Goal: Information Seeking & Learning: Learn about a topic

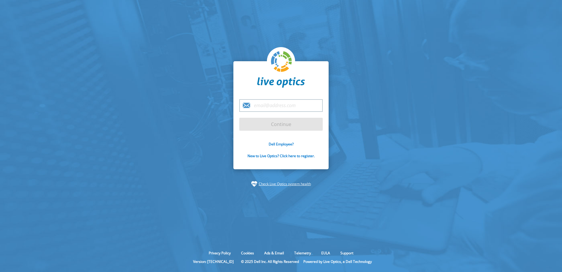
type input "[EMAIL_ADDRESS][PERSON_NAME][DOMAIN_NAME]"
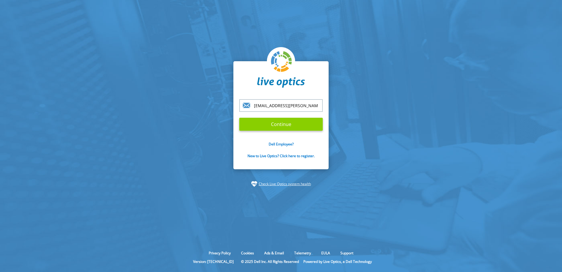
click at [278, 126] on input "Continue" at bounding box center [280, 124] width 83 height 13
click at [283, 126] on input "Continue" at bounding box center [280, 124] width 83 height 13
click at [383, 126] on section "pankaj.tambe@bd.com Continue Dell Employee? New to Live Optics? Click here to r…" at bounding box center [281, 124] width 562 height 248
click at [295, 123] on input "Continue" at bounding box center [280, 124] width 83 height 13
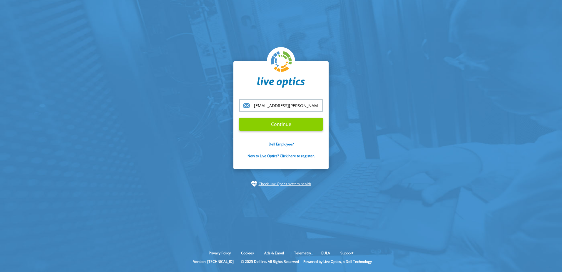
click at [295, 123] on input "Continue" at bounding box center [280, 124] width 83 height 13
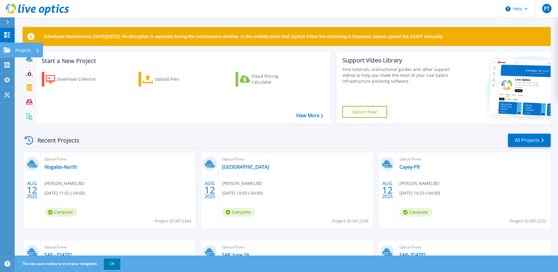
click at [24, 51] on p "Projects" at bounding box center [23, 50] width 16 height 15
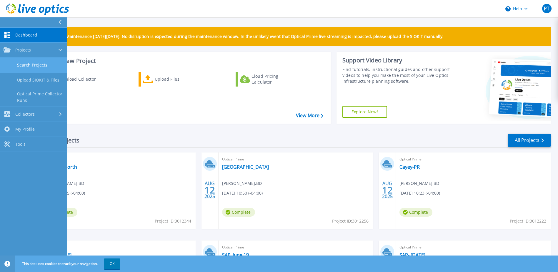
click at [36, 67] on link "Search Projects" at bounding box center [33, 65] width 67 height 15
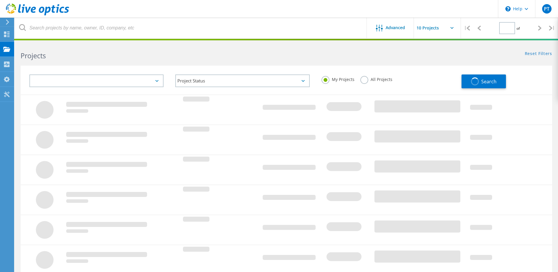
type input "1"
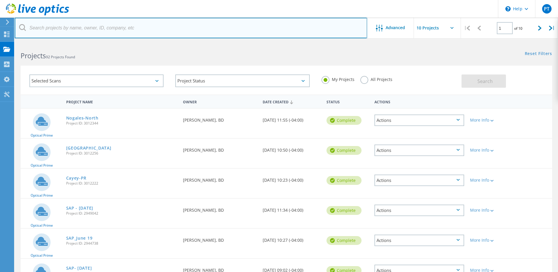
click at [99, 29] on input "text" at bounding box center [191, 28] width 352 height 21
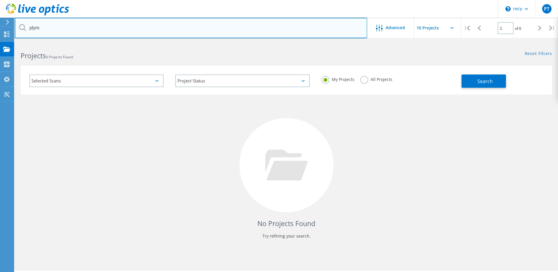
type input "plym"
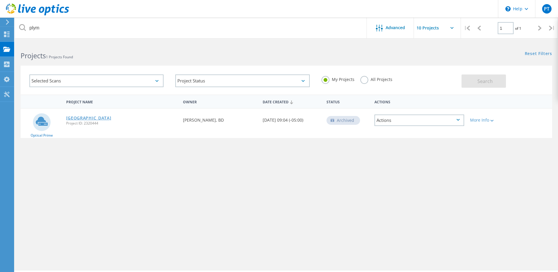
click at [79, 118] on link "[GEOGRAPHIC_DATA]" at bounding box center [88, 118] width 45 height 4
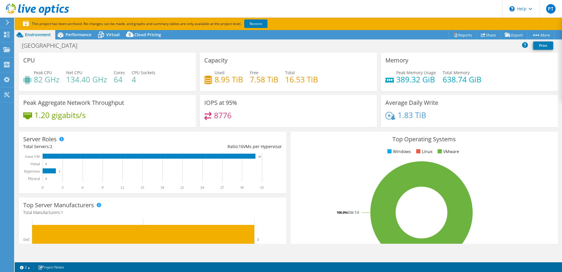
select select "USD"
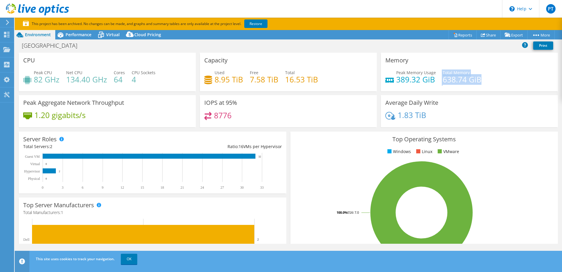
drag, startPoint x: 443, startPoint y: 80, endPoint x: 480, endPoint y: 81, distance: 36.8
click at [480, 81] on div "Peak Memory Usage 389.32 GiB Total Memory 638.74 GiB" at bounding box center [469, 78] width 168 height 19
drag, startPoint x: 480, startPoint y: 81, endPoint x: 518, endPoint y: 74, distance: 38.2
click at [518, 74] on div "Peak Memory Usage 389.32 GiB Total Memory 638.74 GiB" at bounding box center [469, 78] width 168 height 19
click at [110, 36] on span "Virtual" at bounding box center [113, 35] width 14 height 6
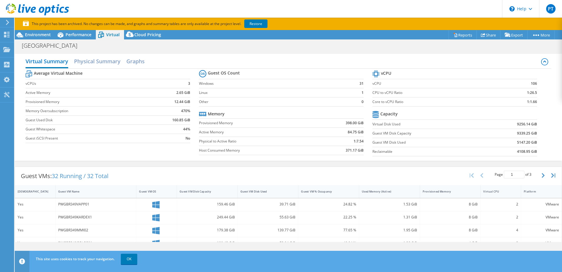
click at [331, 49] on div "Plymouth Print" at bounding box center [288, 45] width 547 height 11
click at [102, 59] on h2 "Physical Summary" at bounding box center [97, 61] width 46 height 13
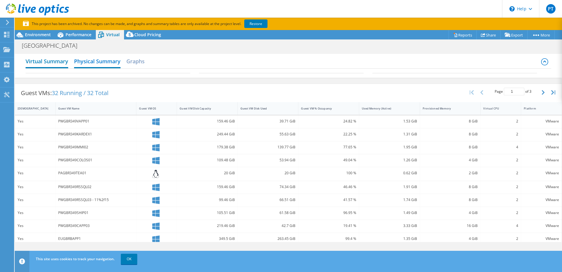
click at [53, 65] on h2 "Virtual Summary" at bounding box center [47, 61] width 43 height 13
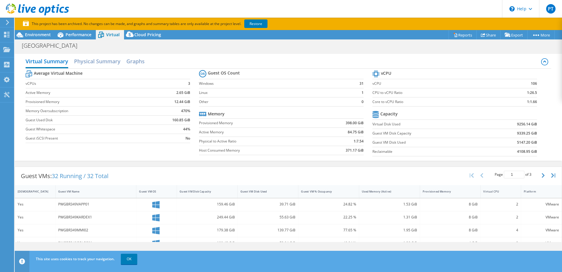
drag, startPoint x: 94, startPoint y: 49, endPoint x: 83, endPoint y: 45, distance: 11.7
click at [94, 49] on div "Plymouth Print" at bounding box center [288, 45] width 547 height 11
click at [77, 37] on span "Performance" at bounding box center [79, 35] width 26 height 6
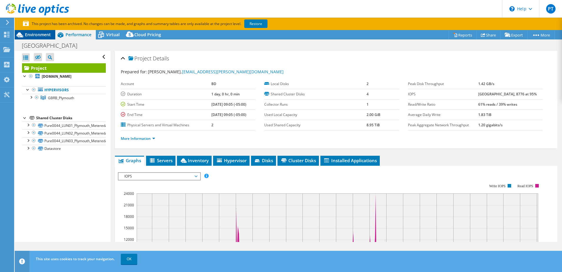
click at [40, 34] on span "Environment" at bounding box center [38, 35] width 26 height 6
